Goal: Transaction & Acquisition: Purchase product/service

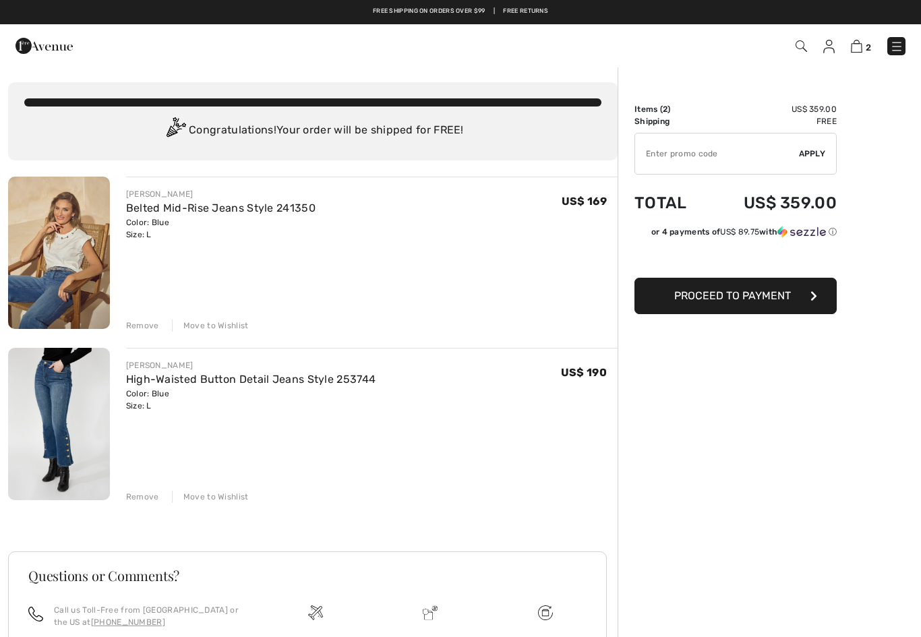
click at [799, 40] on img at bounding box center [800, 45] width 11 height 11
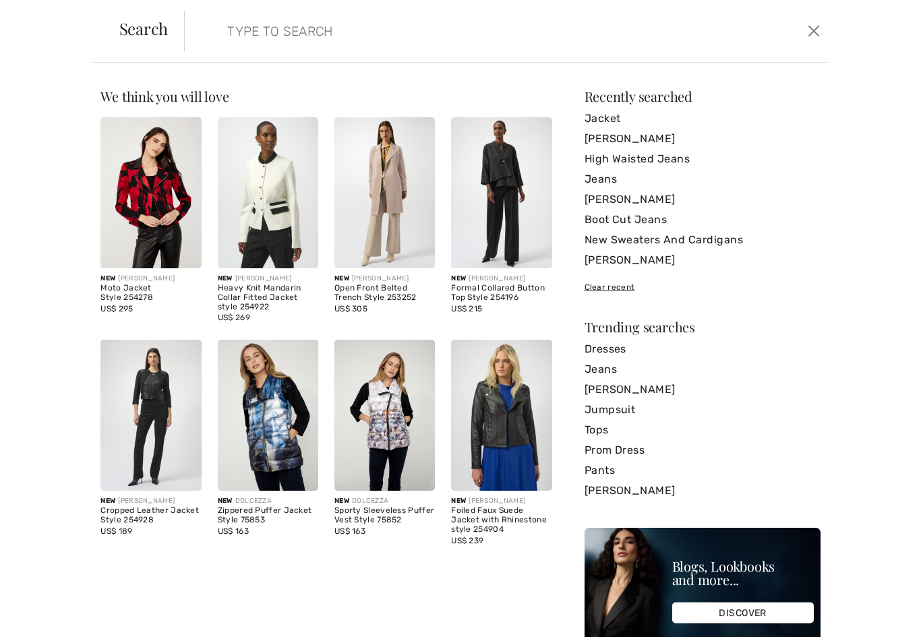
click at [267, 16] on input "search" at bounding box center [436, 31] width 439 height 40
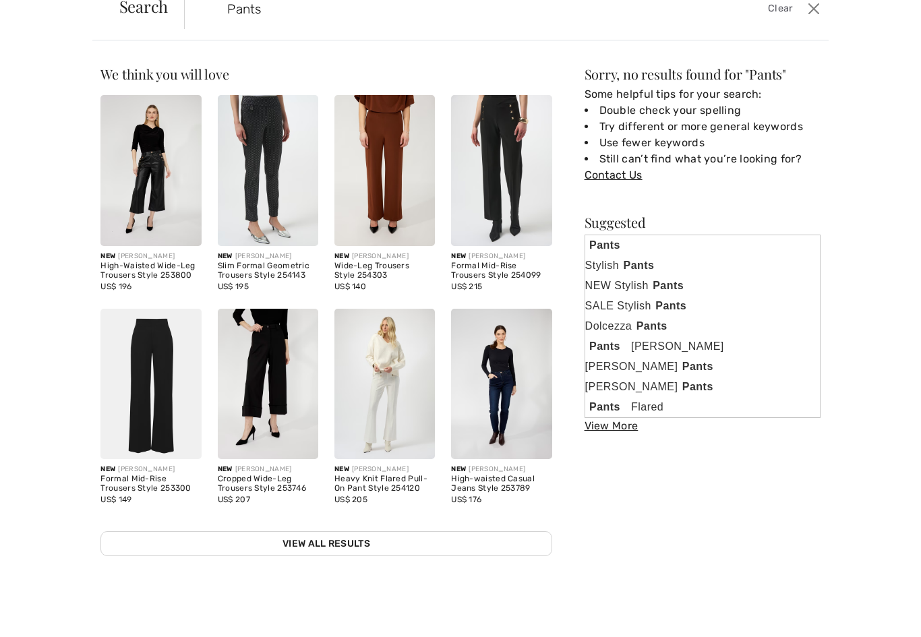
scroll to position [150, 0]
type input "Pants"
click at [147, 415] on img at bounding box center [150, 406] width 100 height 151
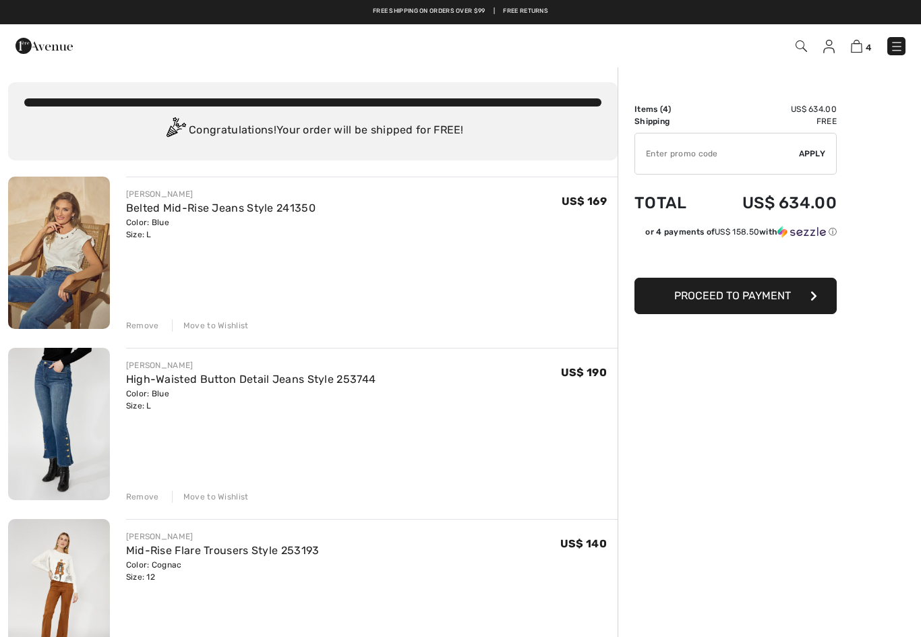
click at [94, 425] on img at bounding box center [59, 424] width 102 height 152
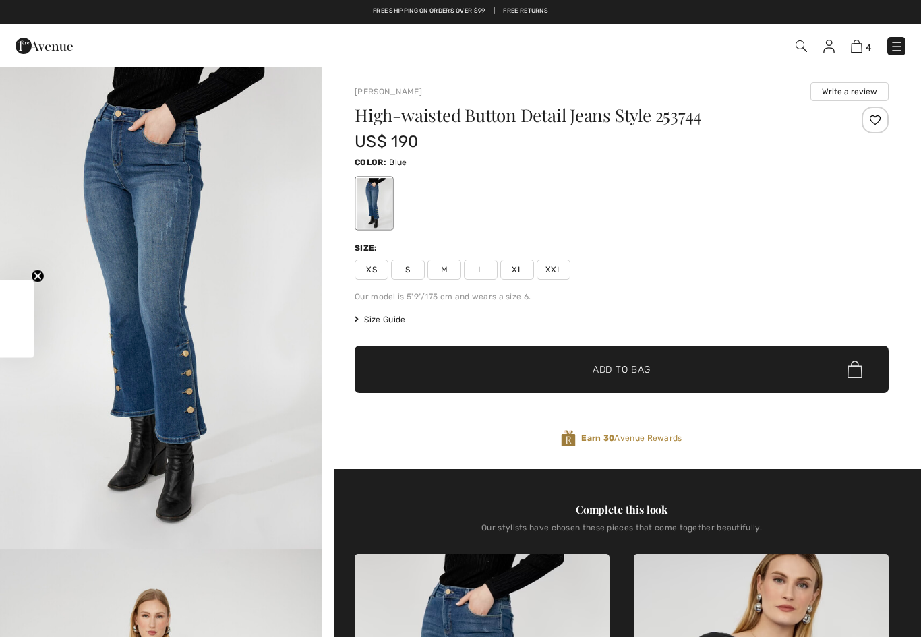
checkbox input "true"
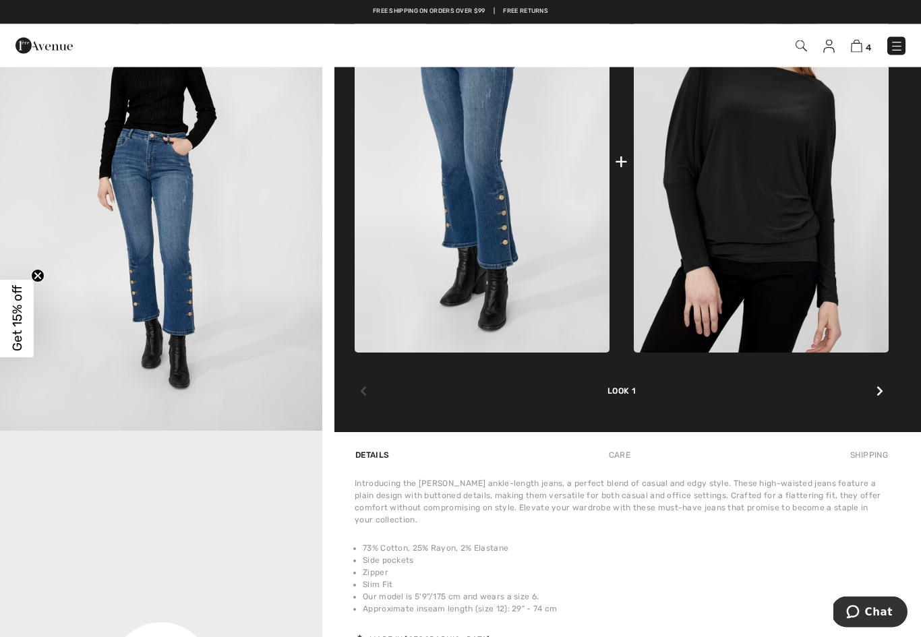
scroll to position [620, 0]
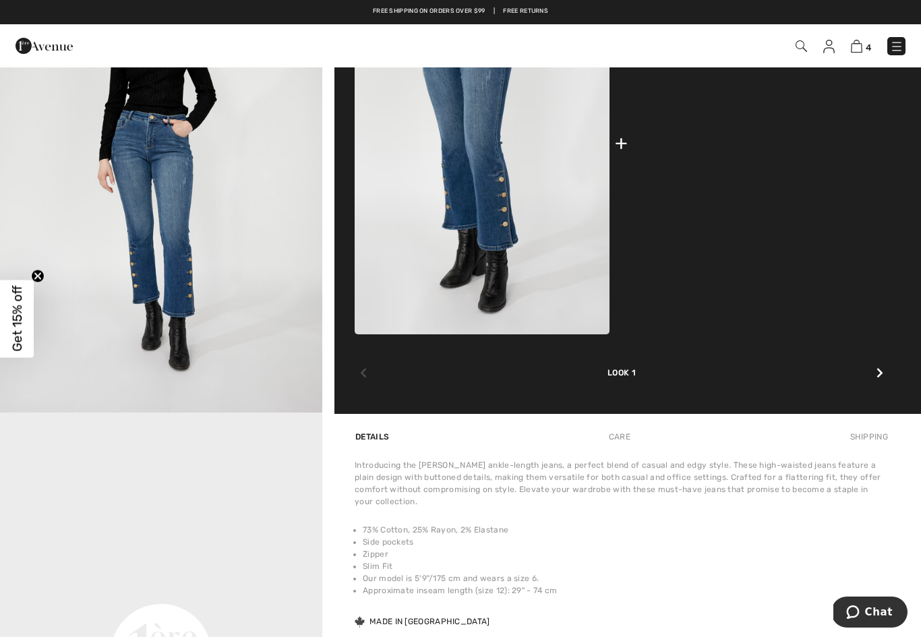
click at [829, 247] on img at bounding box center [760, 143] width 255 height 382
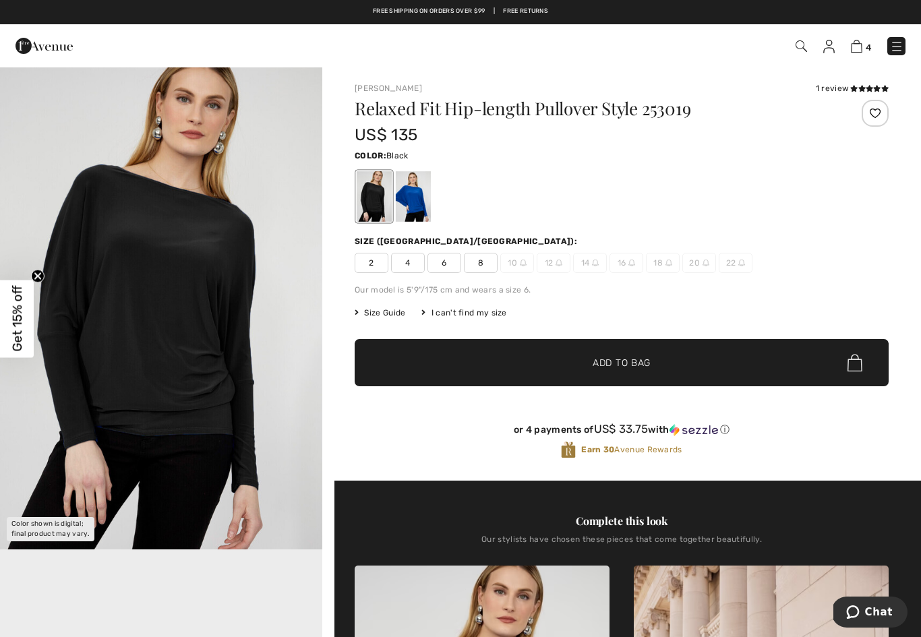
click at [361, 195] on div at bounding box center [374, 196] width 35 height 51
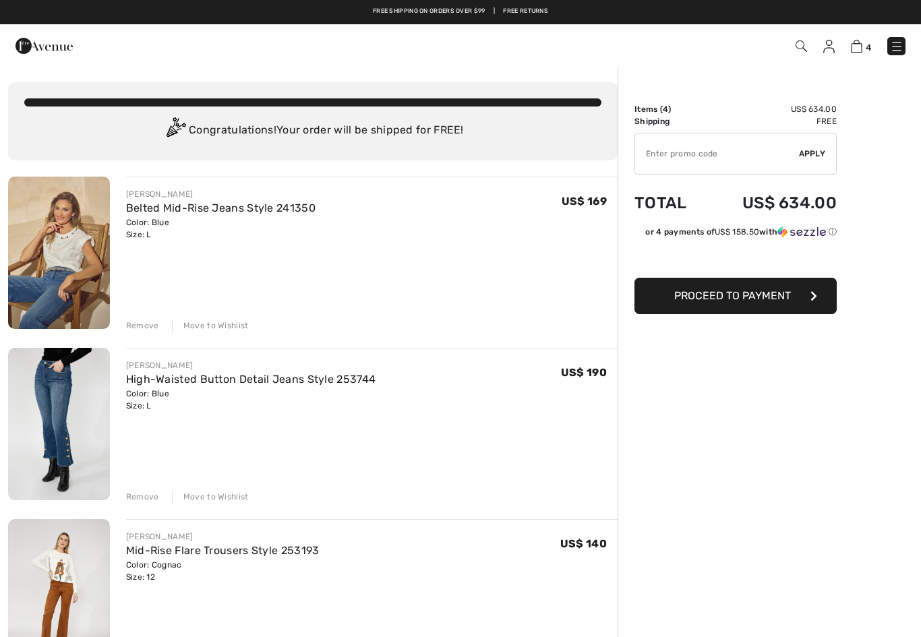
click at [799, 41] on img at bounding box center [800, 45] width 11 height 11
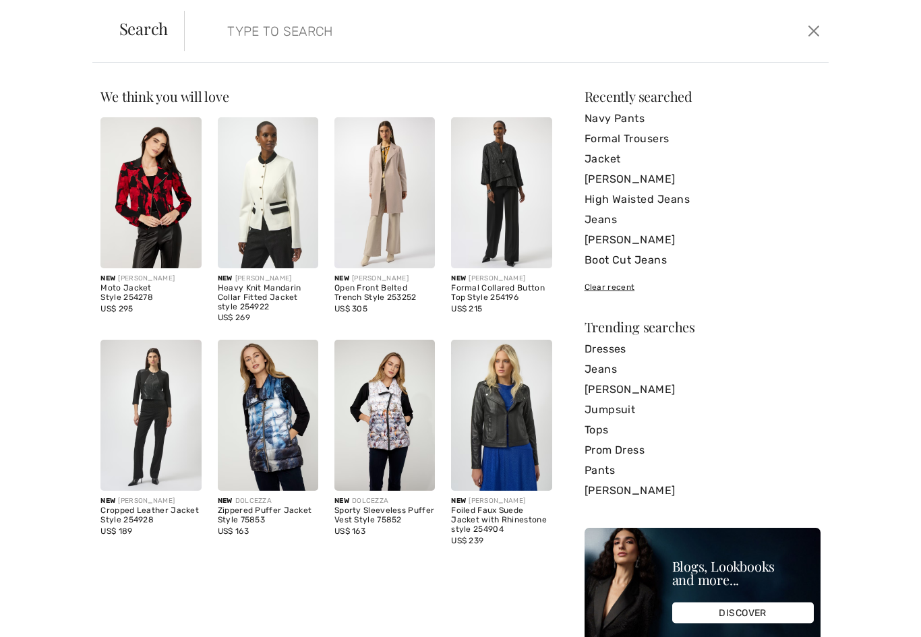
click at [233, 21] on input "search" at bounding box center [436, 31] width 439 height 40
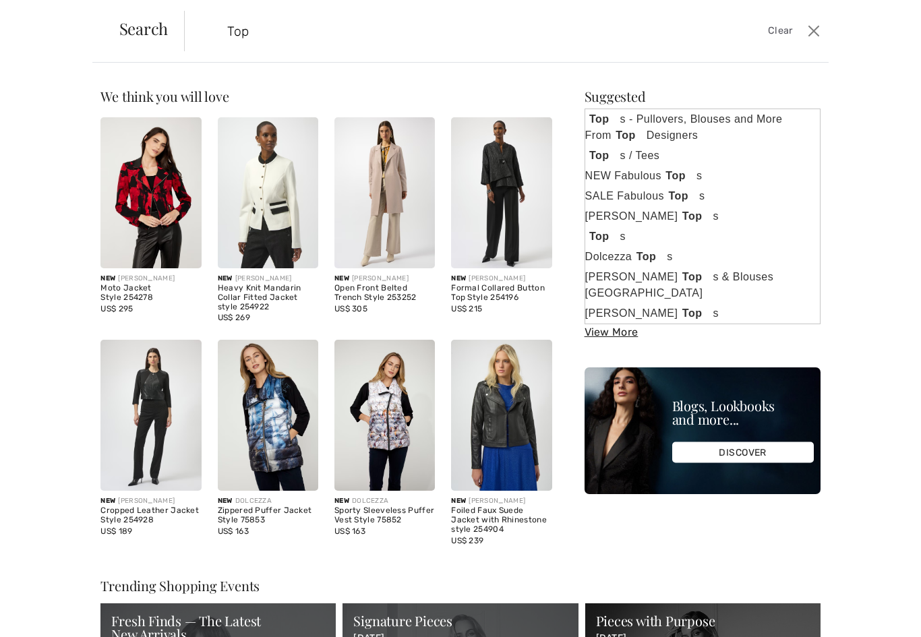
type input "Tops"
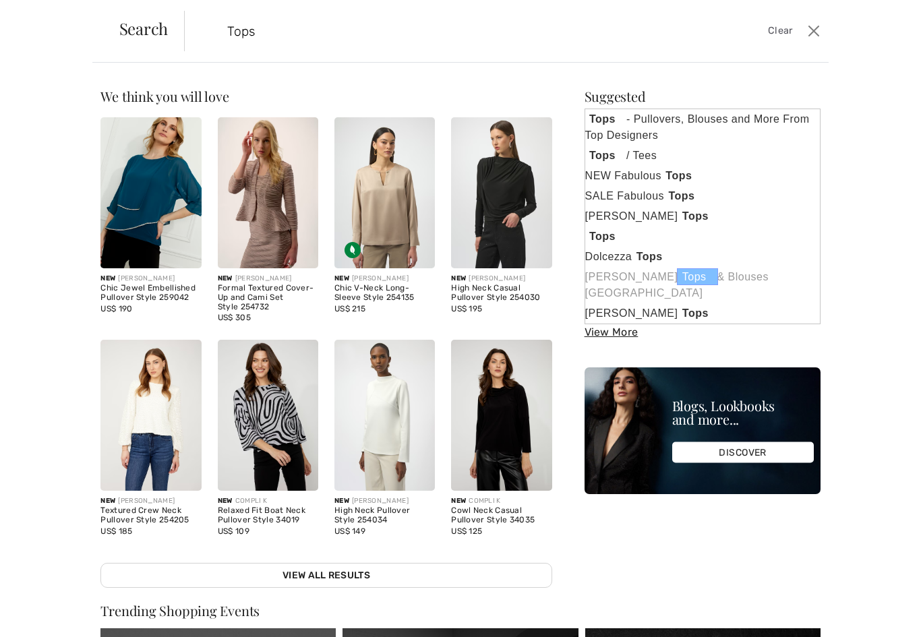
click at [679, 269] on strong "Tops" at bounding box center [697, 276] width 40 height 17
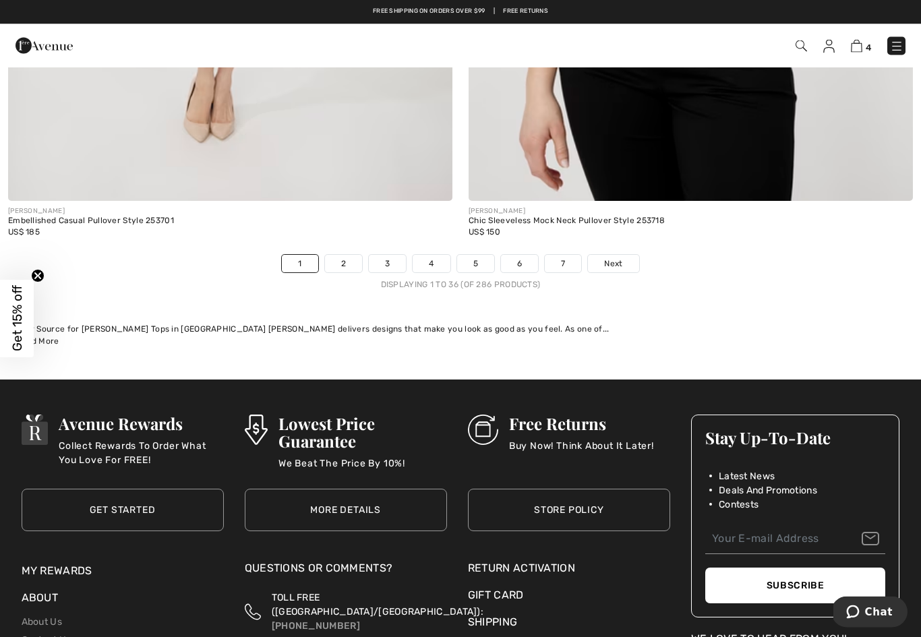
scroll to position [13140, 0]
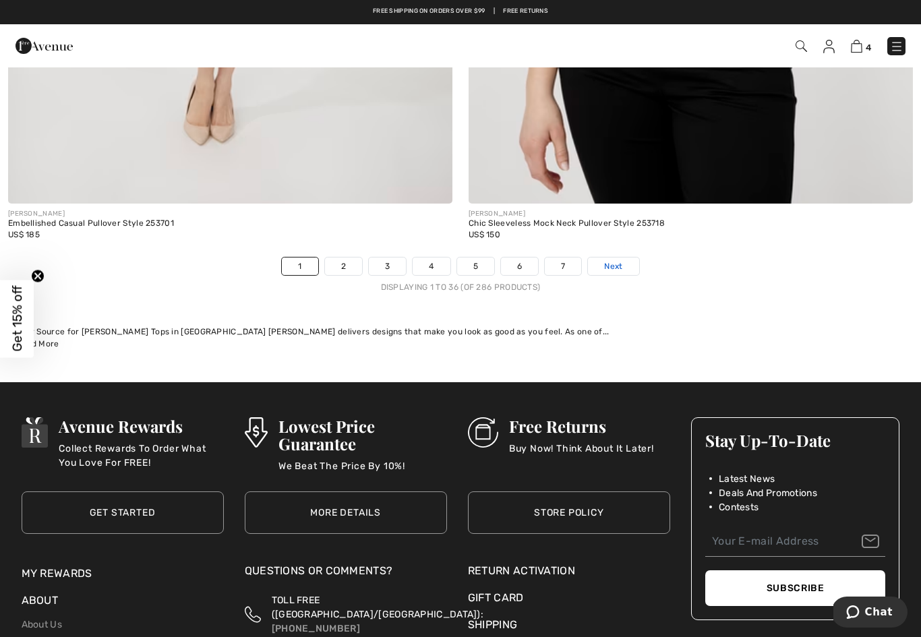
click at [616, 260] on span "Next" at bounding box center [613, 266] width 18 height 12
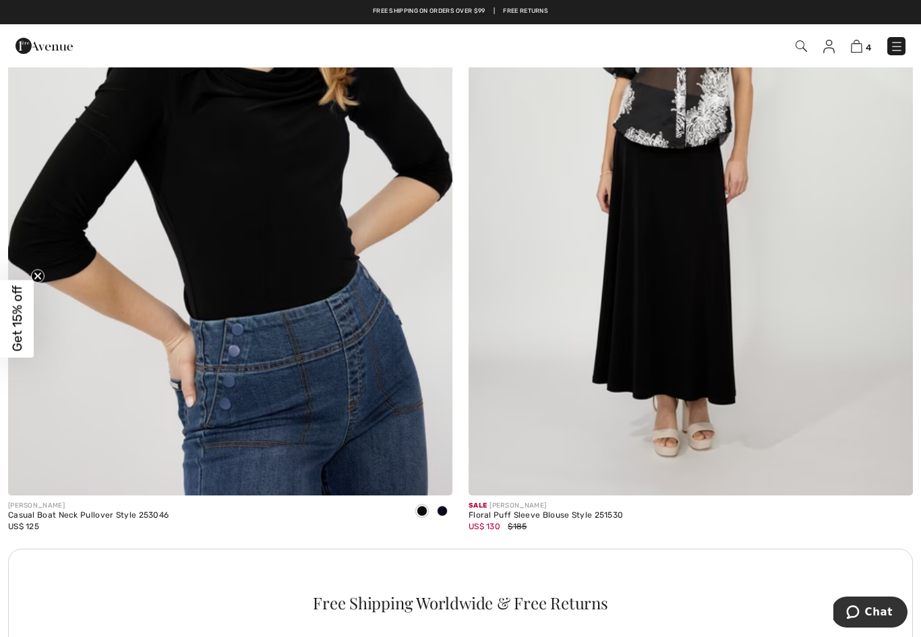
scroll to position [3934, 0]
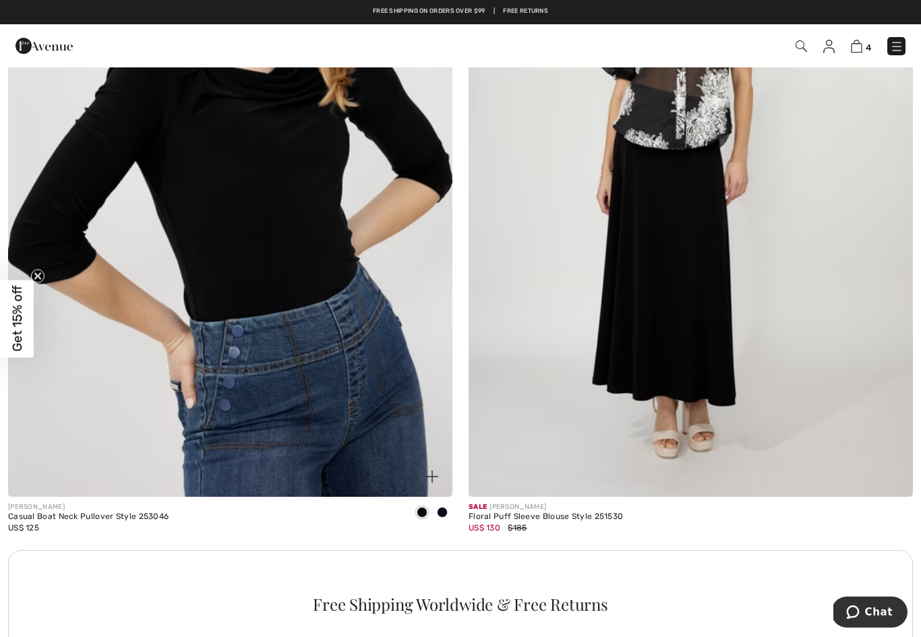
click at [317, 243] on img at bounding box center [230, 163] width 444 height 667
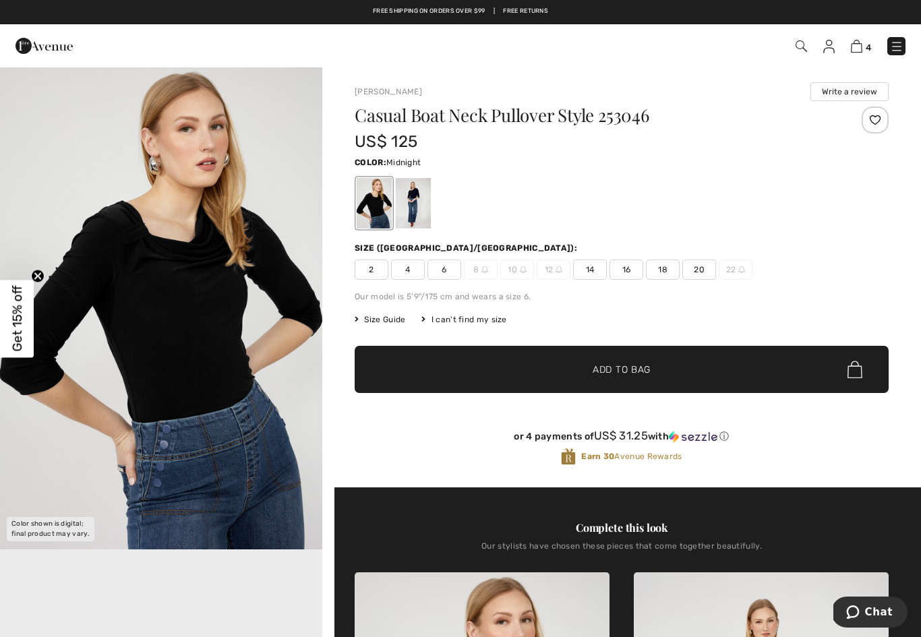
click at [411, 205] on div at bounding box center [413, 203] width 35 height 51
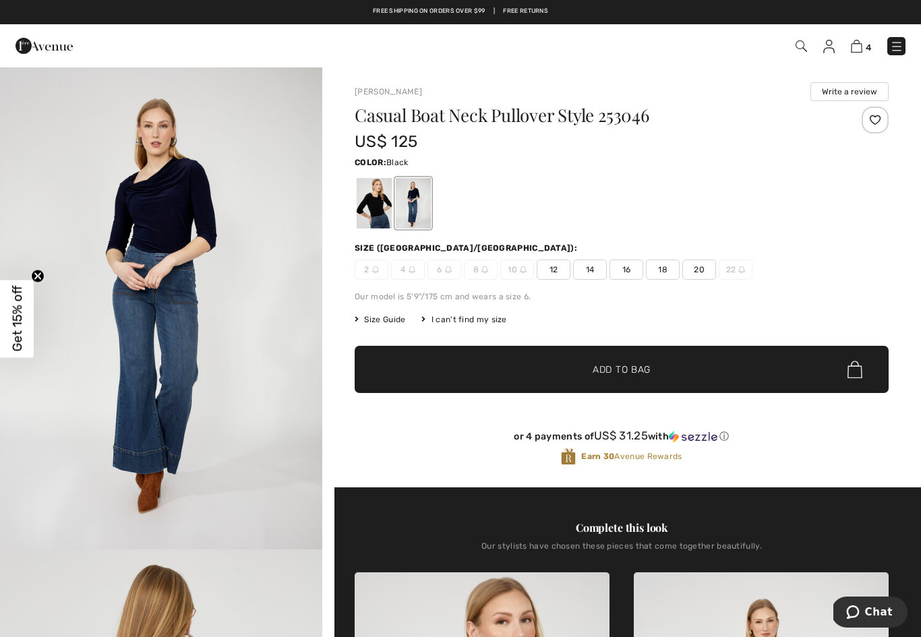
click at [369, 198] on div at bounding box center [374, 203] width 35 height 51
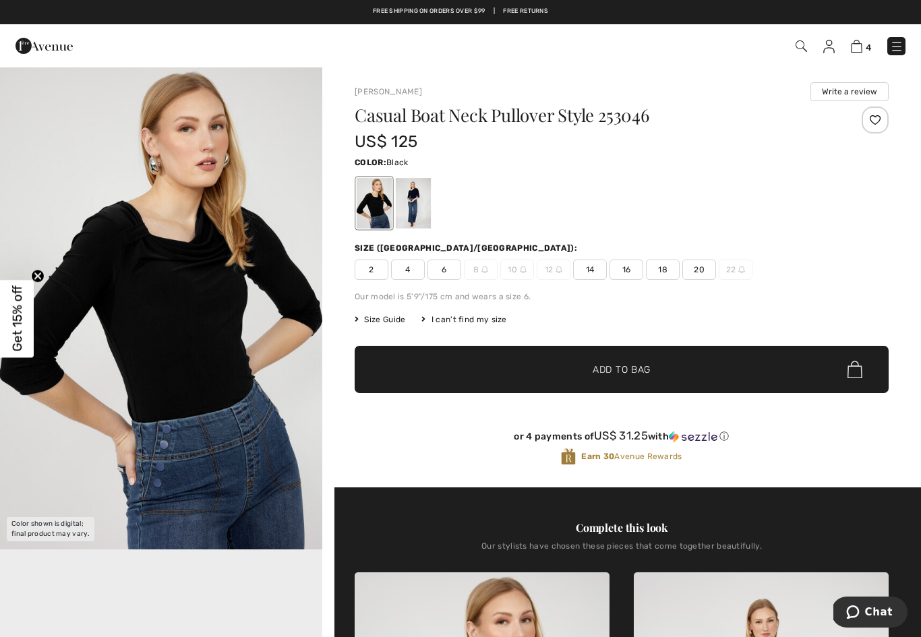
click at [585, 275] on span "14" at bounding box center [590, 269] width 34 height 20
click at [625, 373] on span "Add to Bag" at bounding box center [621, 370] width 58 height 14
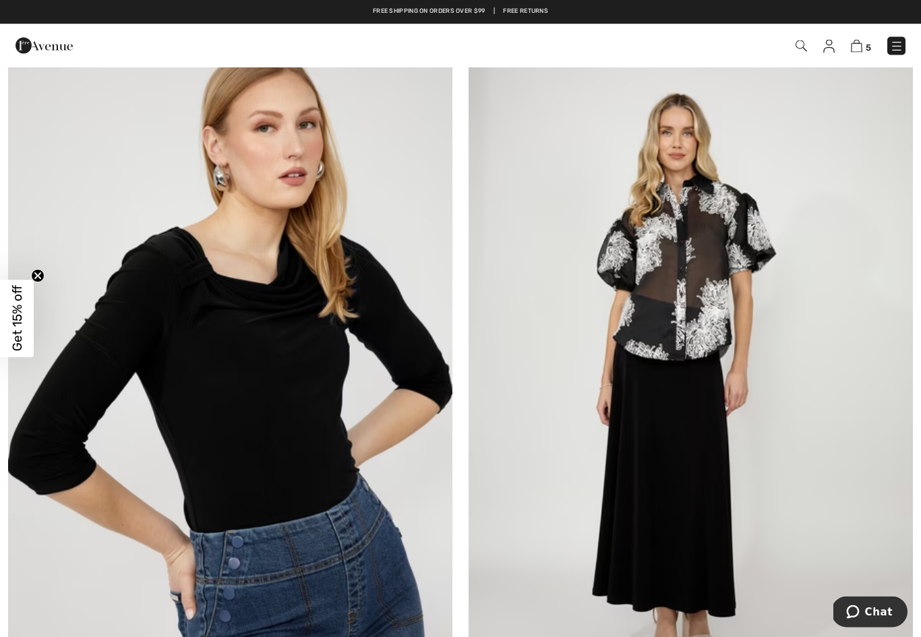
scroll to position [3723, 0]
click at [328, 463] on img at bounding box center [230, 374] width 444 height 667
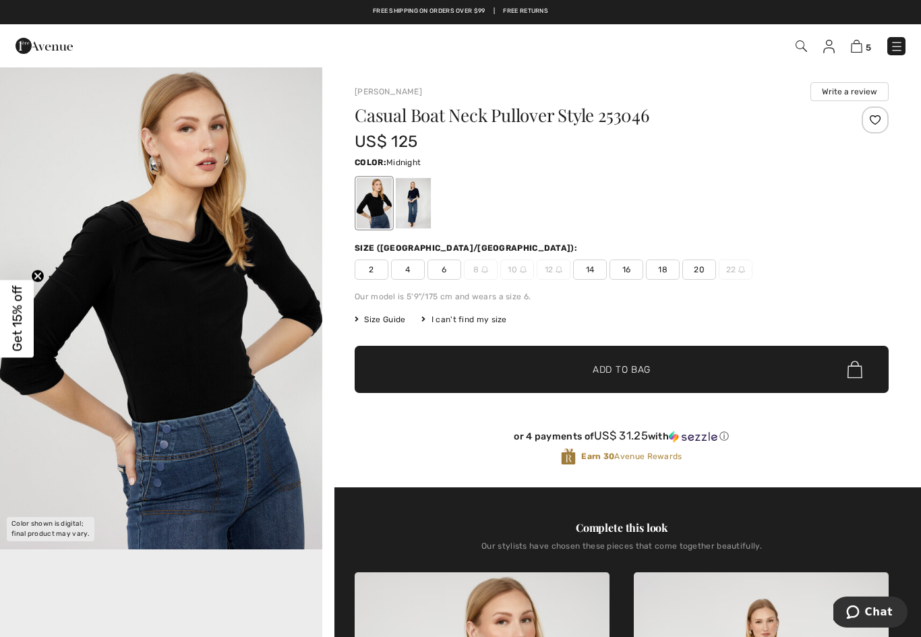
click at [421, 200] on div at bounding box center [413, 203] width 35 height 51
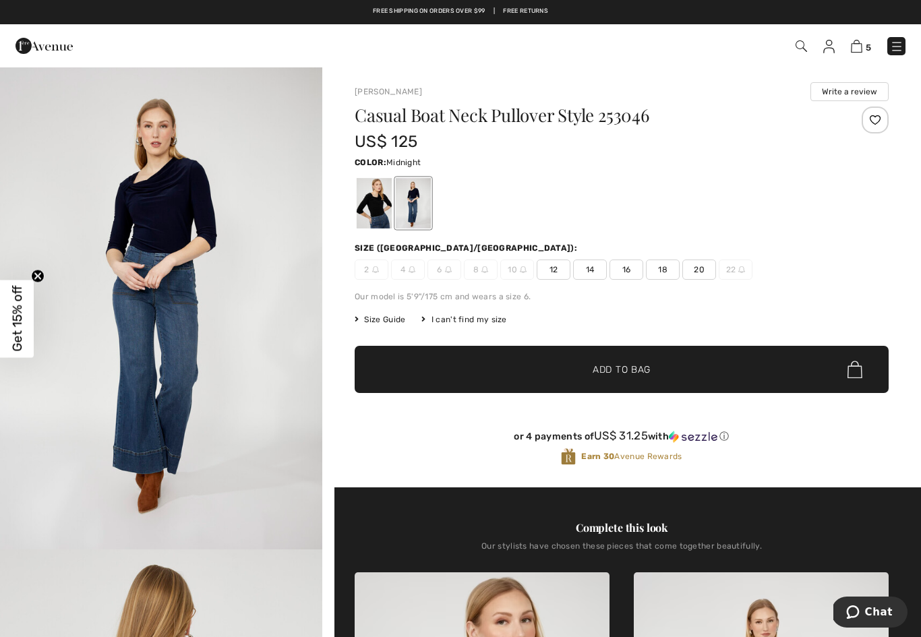
click at [546, 274] on span "12" at bounding box center [553, 269] width 34 height 20
click at [652, 355] on span "✔ Added to Bag Add to Bag" at bounding box center [621, 369] width 534 height 47
click at [855, 48] on img at bounding box center [855, 46] width 11 height 13
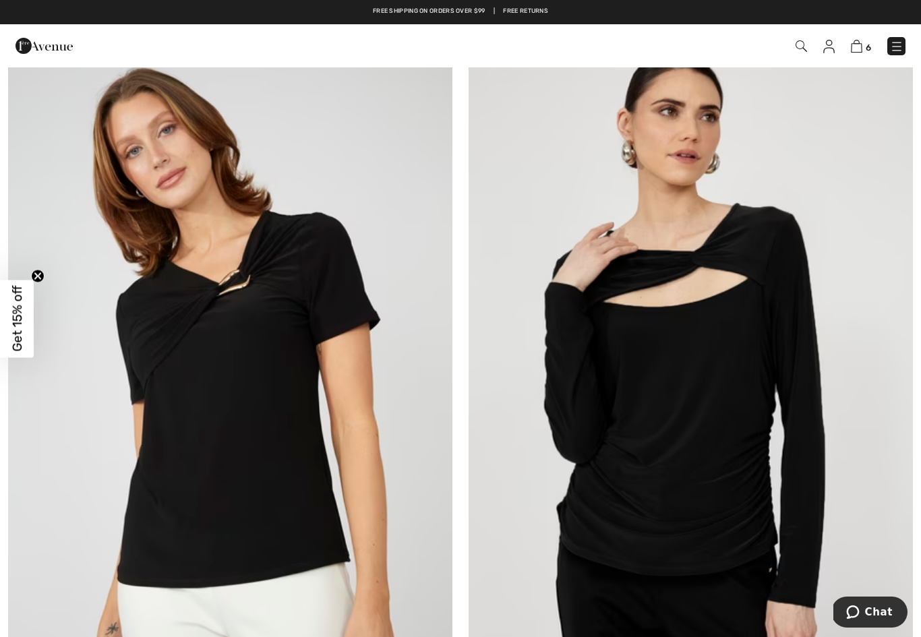
scroll to position [12642, 0]
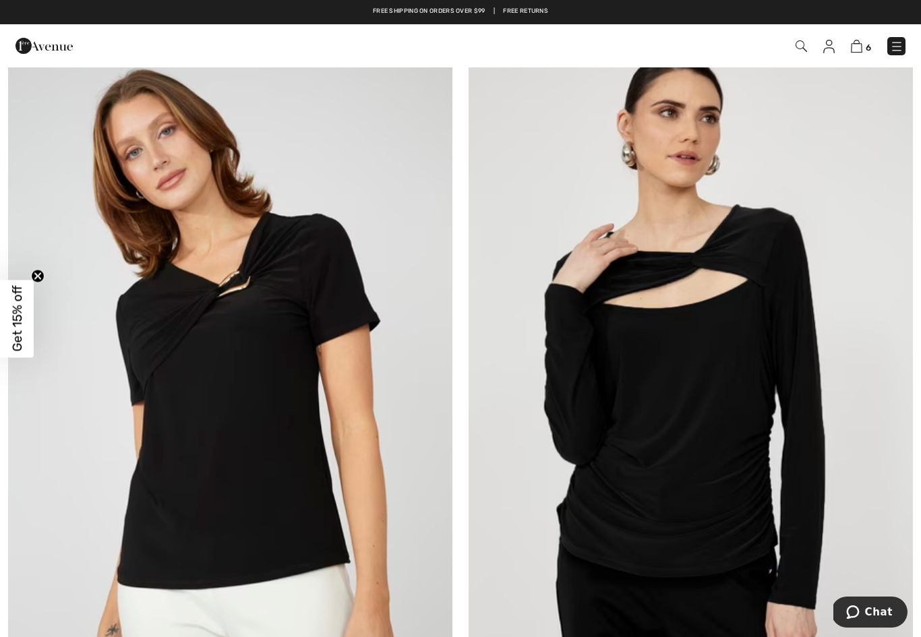
click at [788, 474] on img at bounding box center [690, 369] width 444 height 667
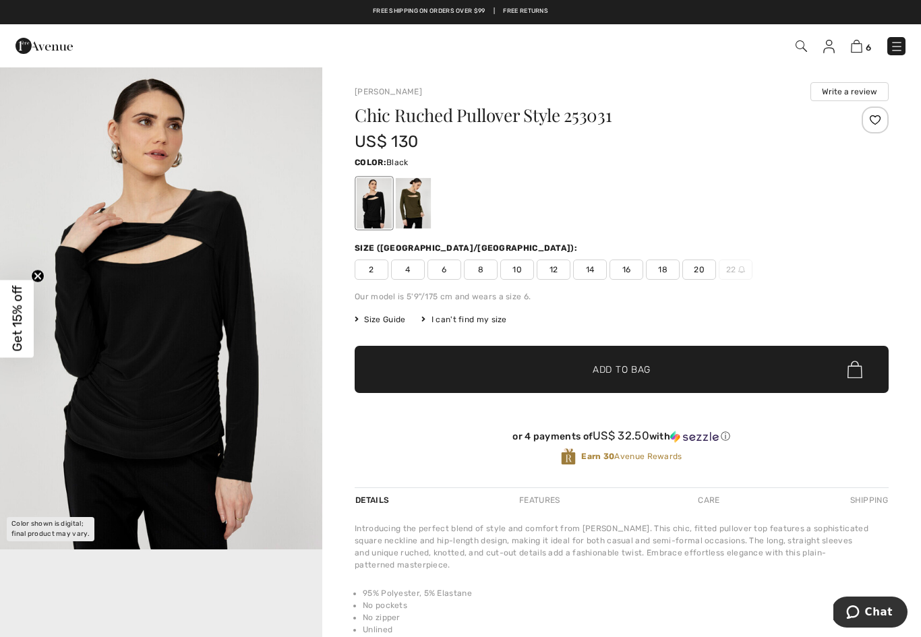
click at [550, 265] on span "12" at bounding box center [553, 269] width 34 height 20
click at [621, 369] on span "Add to Bag" at bounding box center [621, 370] width 58 height 14
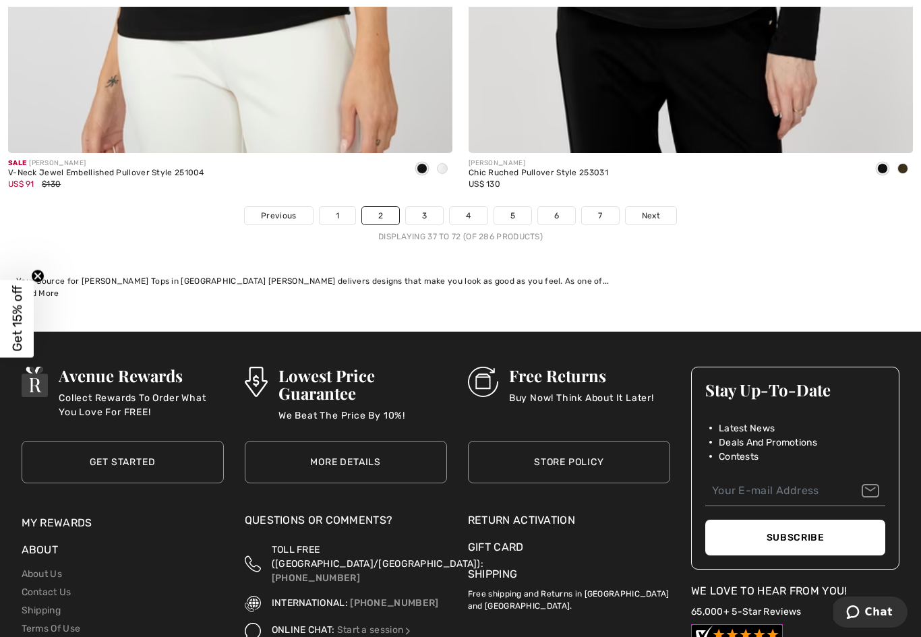
scroll to position [13187, 0]
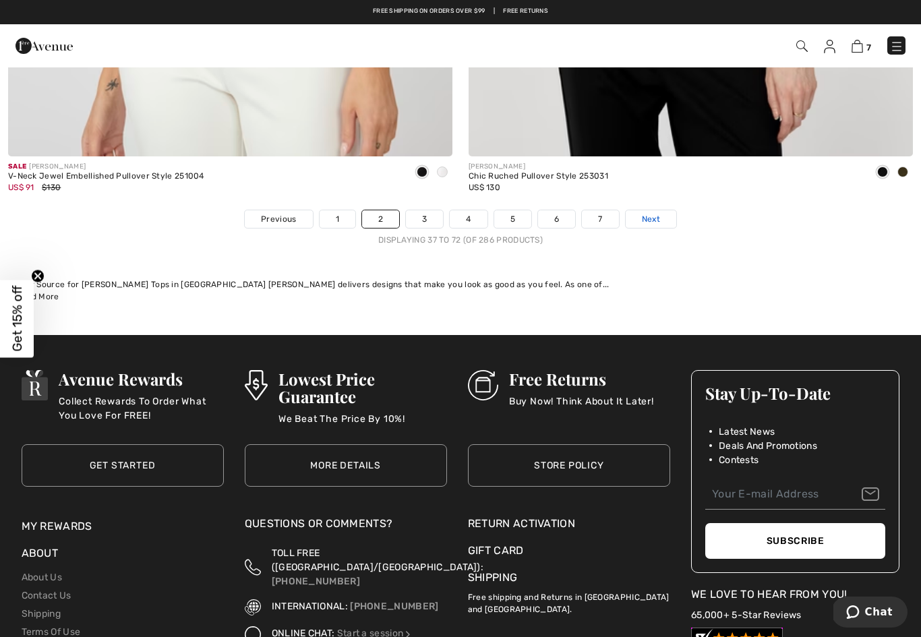
click at [655, 213] on span "Next" at bounding box center [651, 219] width 18 height 12
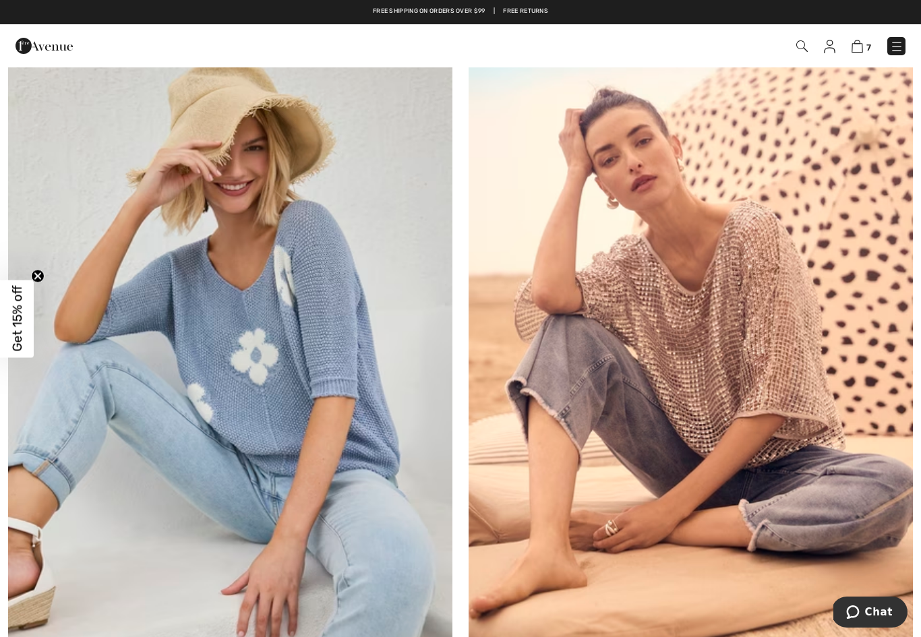
scroll to position [10494, 0]
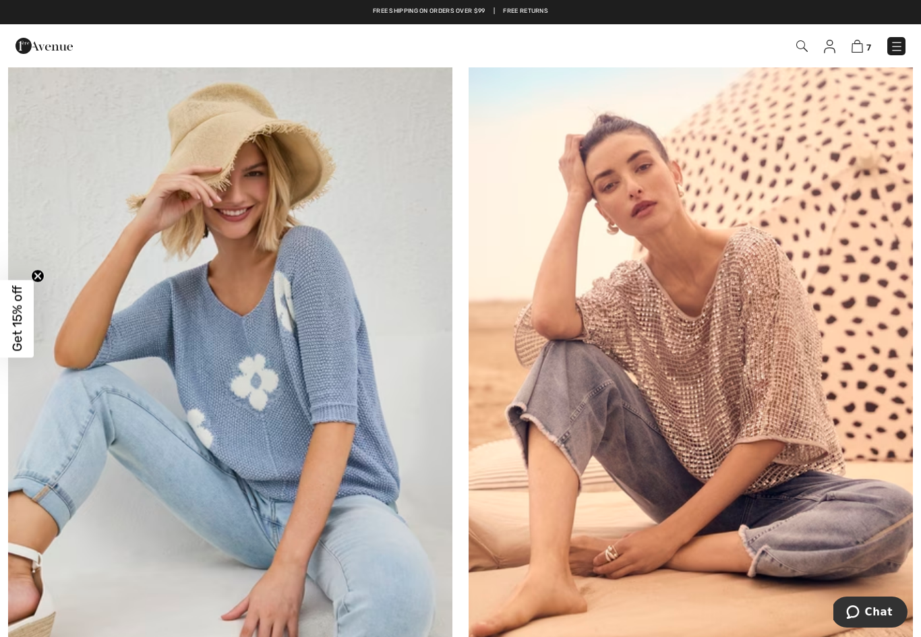
click at [780, 285] on img at bounding box center [690, 358] width 444 height 667
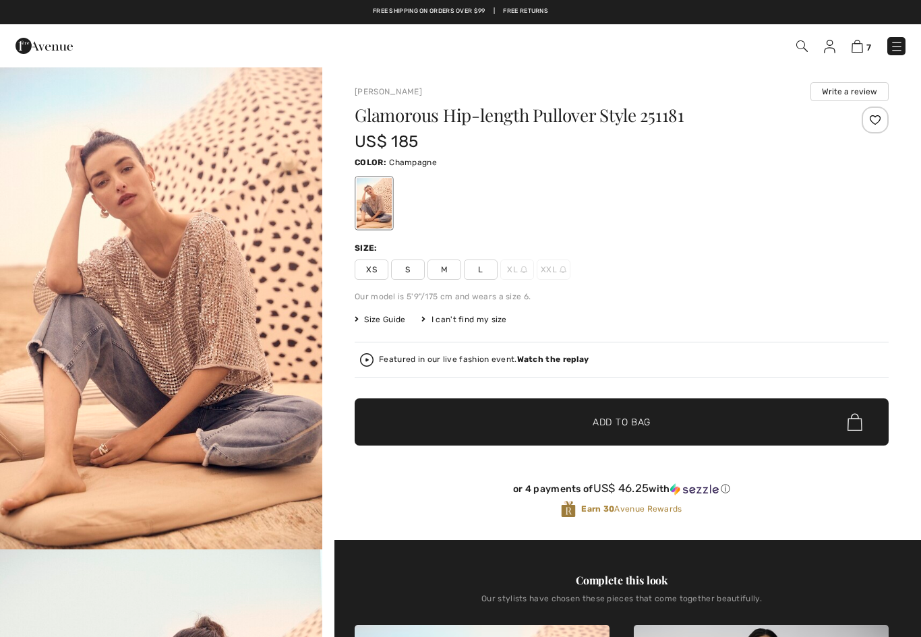
checkbox input "true"
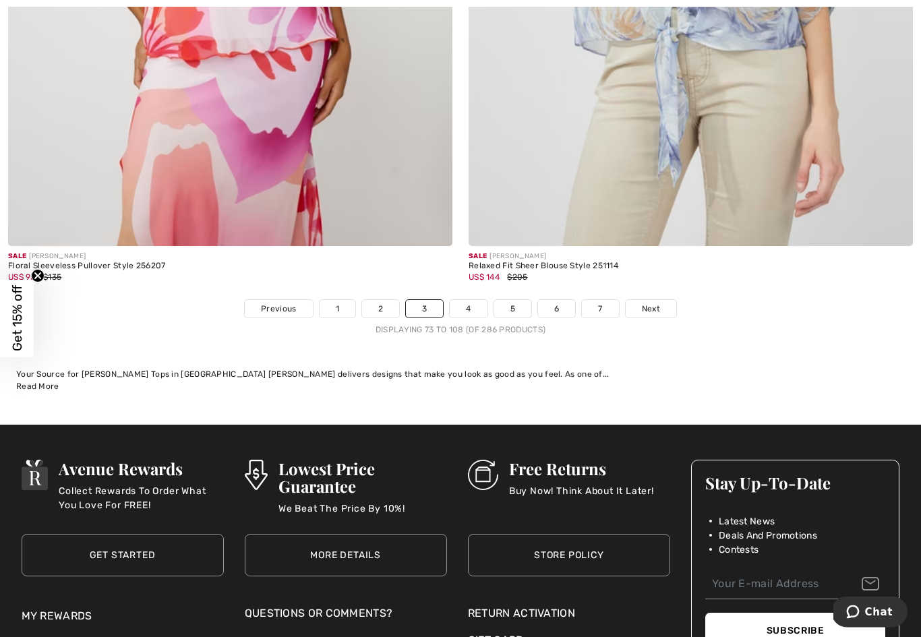
scroll to position [13097, 0]
click at [323, 305] on link "1" at bounding box center [337, 309] width 36 height 18
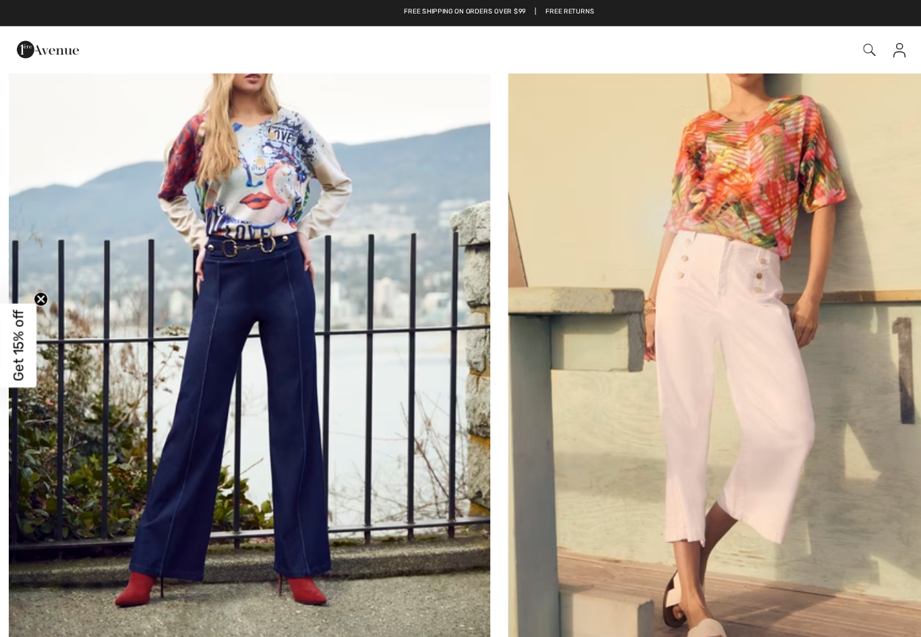
scroll to position [11284, 0]
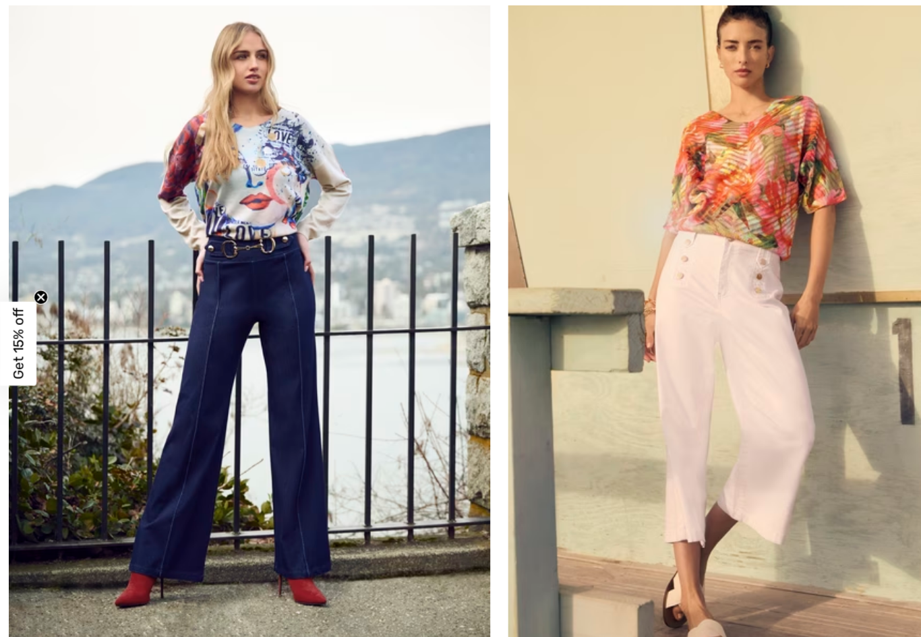
click at [276, 340] on img at bounding box center [230, 287] width 444 height 667
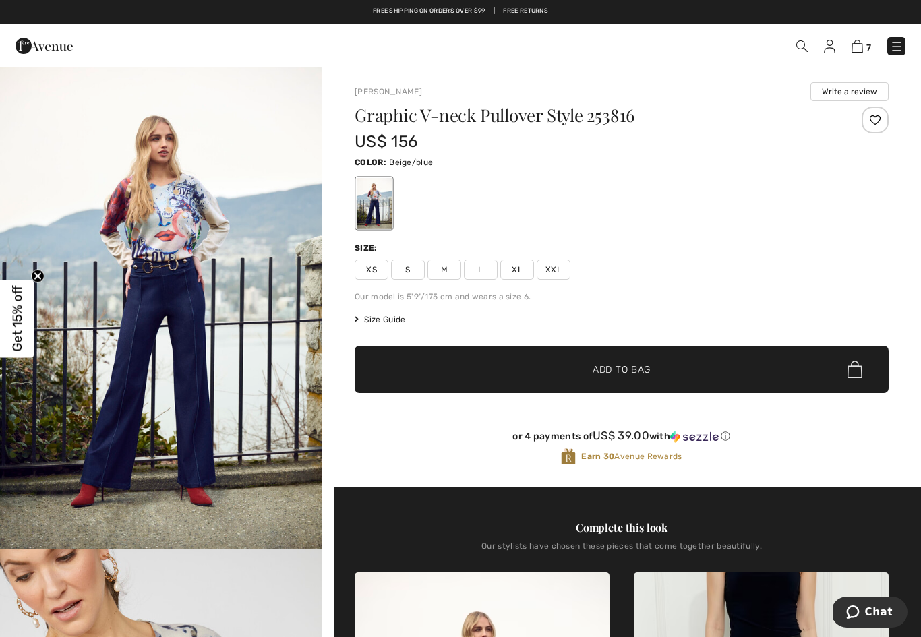
click at [479, 267] on span "L" at bounding box center [481, 269] width 34 height 20
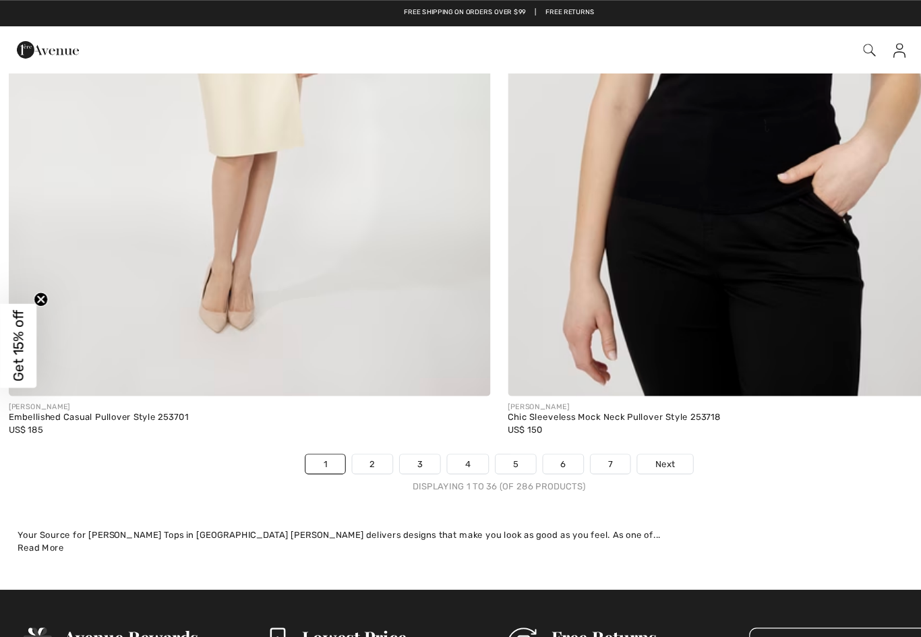
scroll to position [12968, 0]
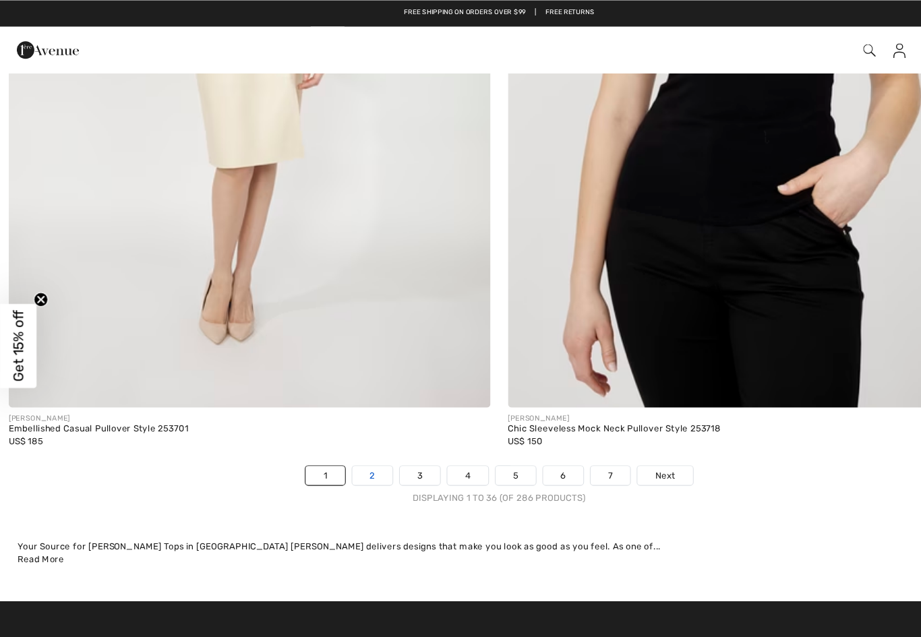
click at [334, 429] on link "2" at bounding box center [343, 438] width 37 height 18
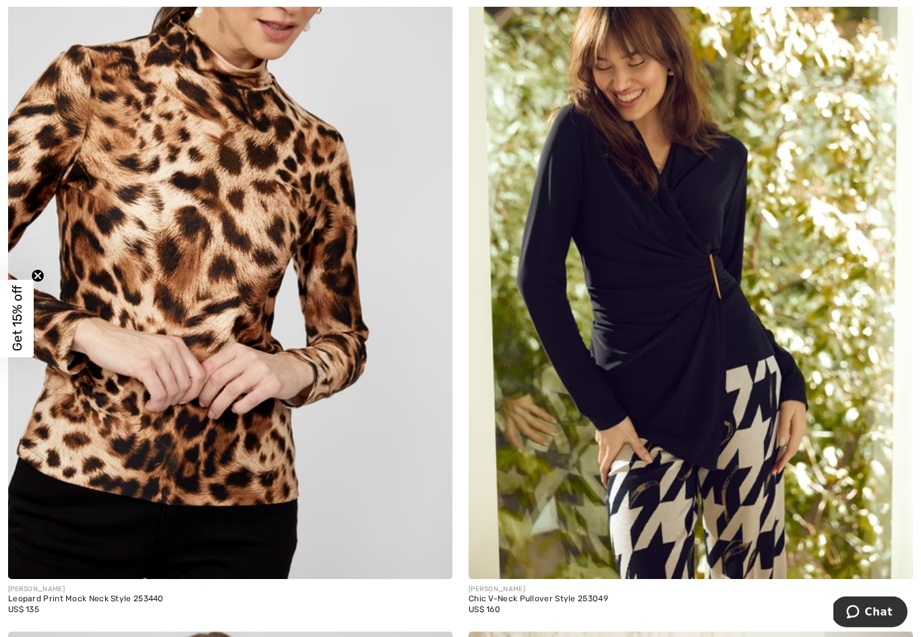
scroll to position [6879, 0]
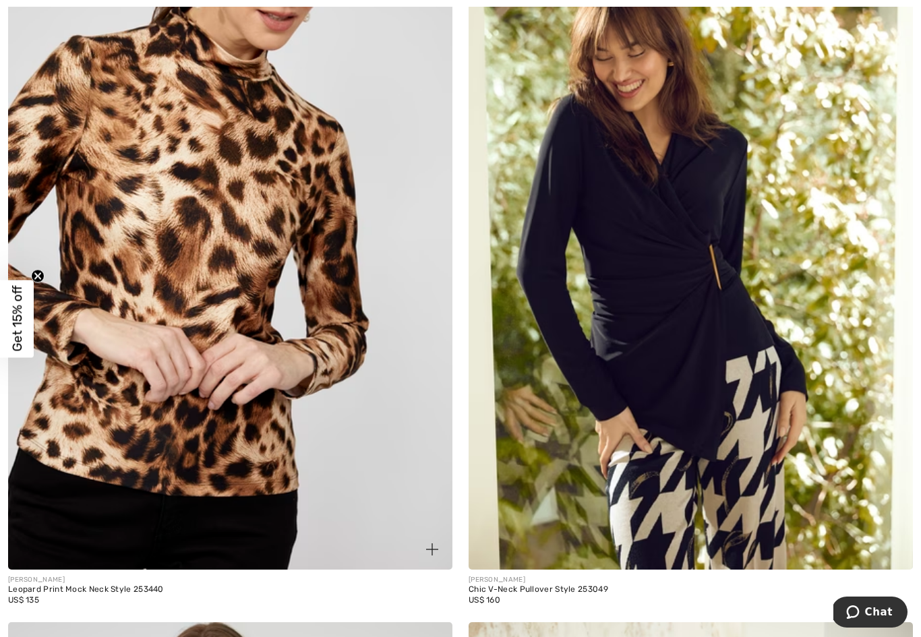
click at [289, 348] on img at bounding box center [230, 236] width 444 height 667
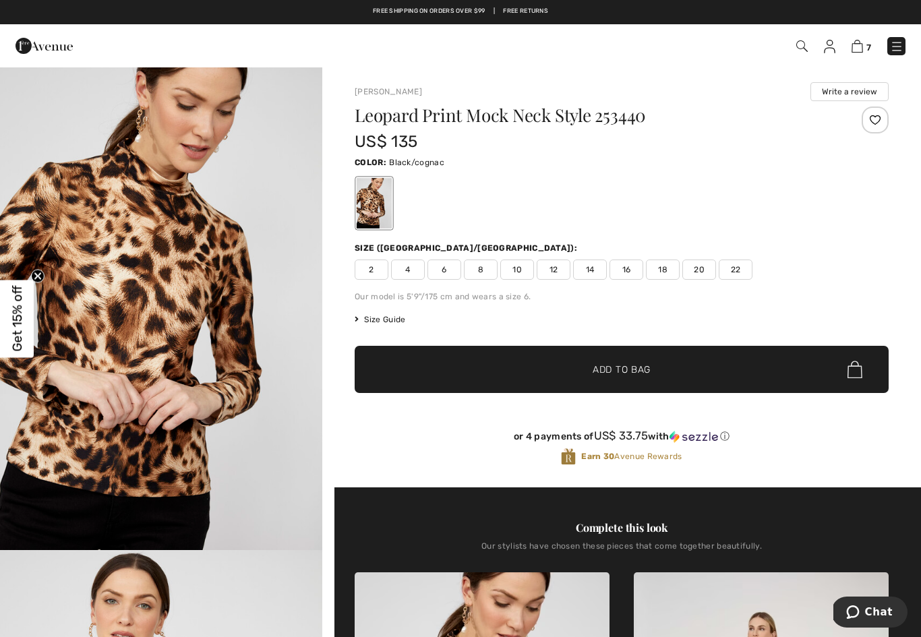
click at [551, 272] on span "12" at bounding box center [553, 269] width 34 height 20
click at [632, 371] on span "Add to Bag" at bounding box center [621, 370] width 58 height 14
